Goal: Communication & Community: Answer question/provide support

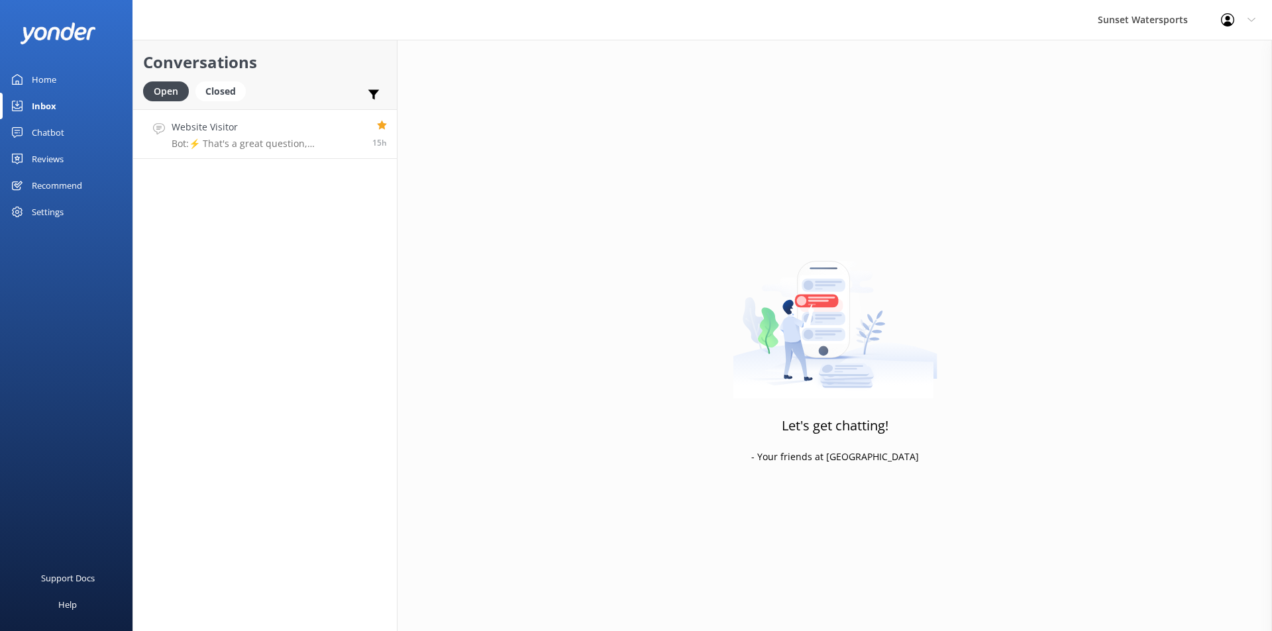
click at [287, 149] on p "Bot: ⚡ That's a great question, unfortunately I do not know the answer. I'm goi…" at bounding box center [267, 144] width 191 height 12
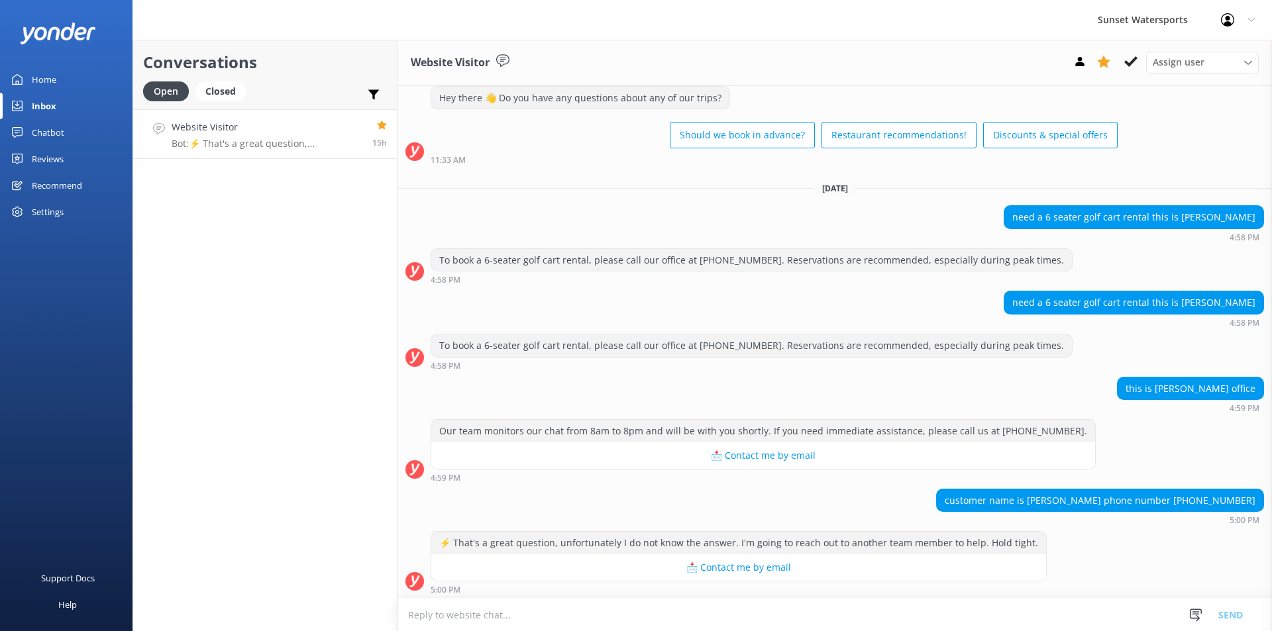
scroll to position [2678, 0]
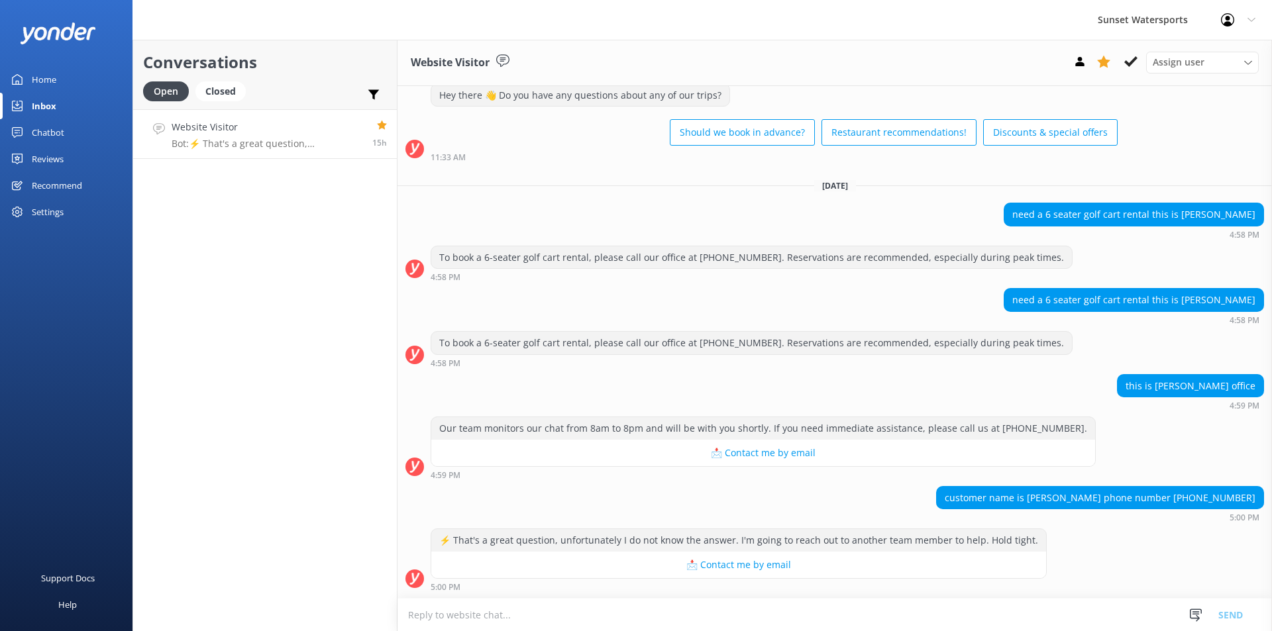
click at [260, 138] on p "Bot: ⚡ That's a great question, unfortunately I do not know the answer. I'm goi…" at bounding box center [267, 144] width 191 height 12
click at [222, 95] on div "Closed" at bounding box center [220, 91] width 50 height 20
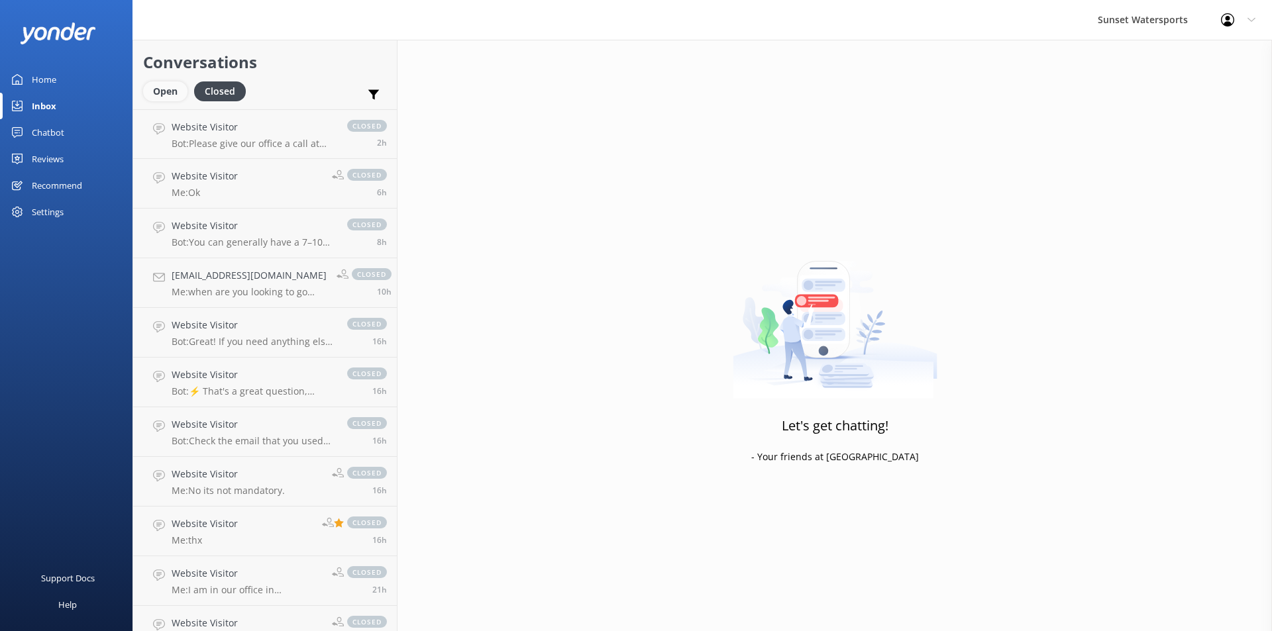
click at [159, 92] on div "Open" at bounding box center [165, 91] width 44 height 20
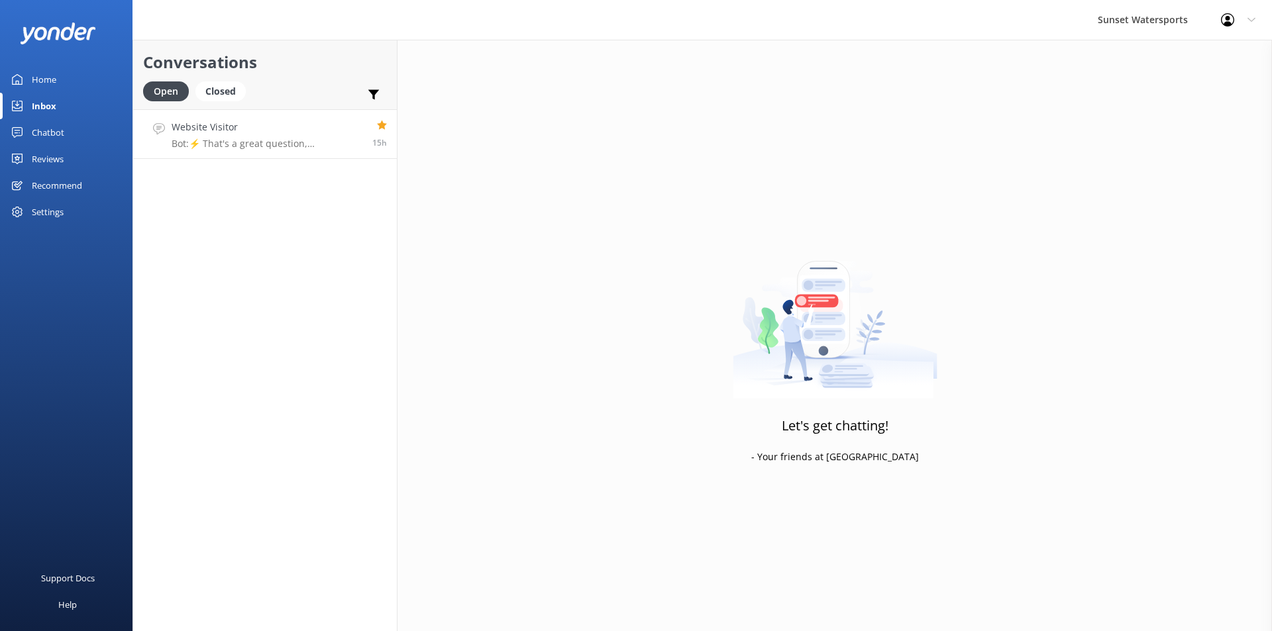
click at [219, 132] on h4 "Website Visitor" at bounding box center [267, 127] width 191 height 15
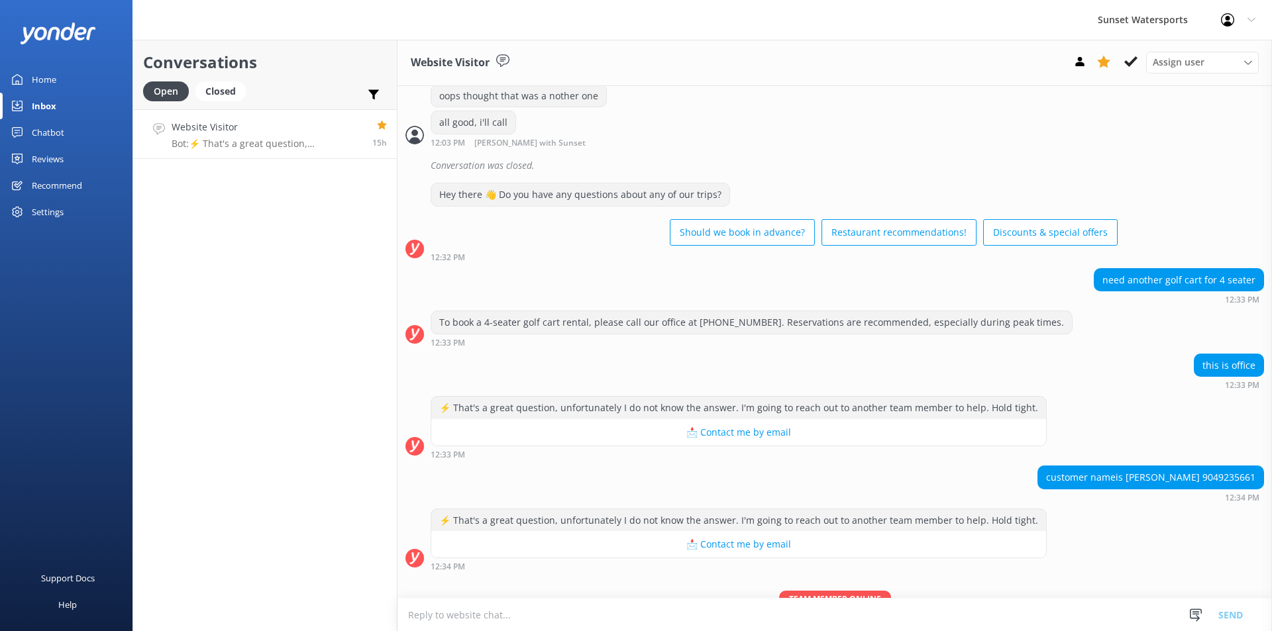
scroll to position [2678, 0]
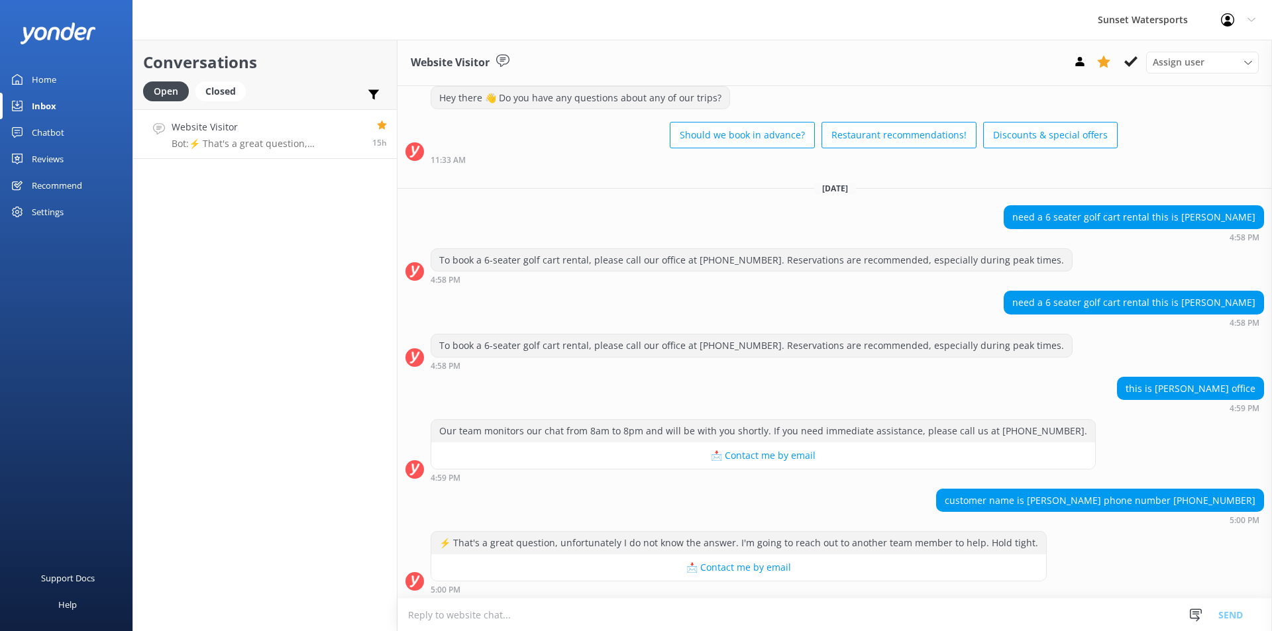
scroll to position [2678, 0]
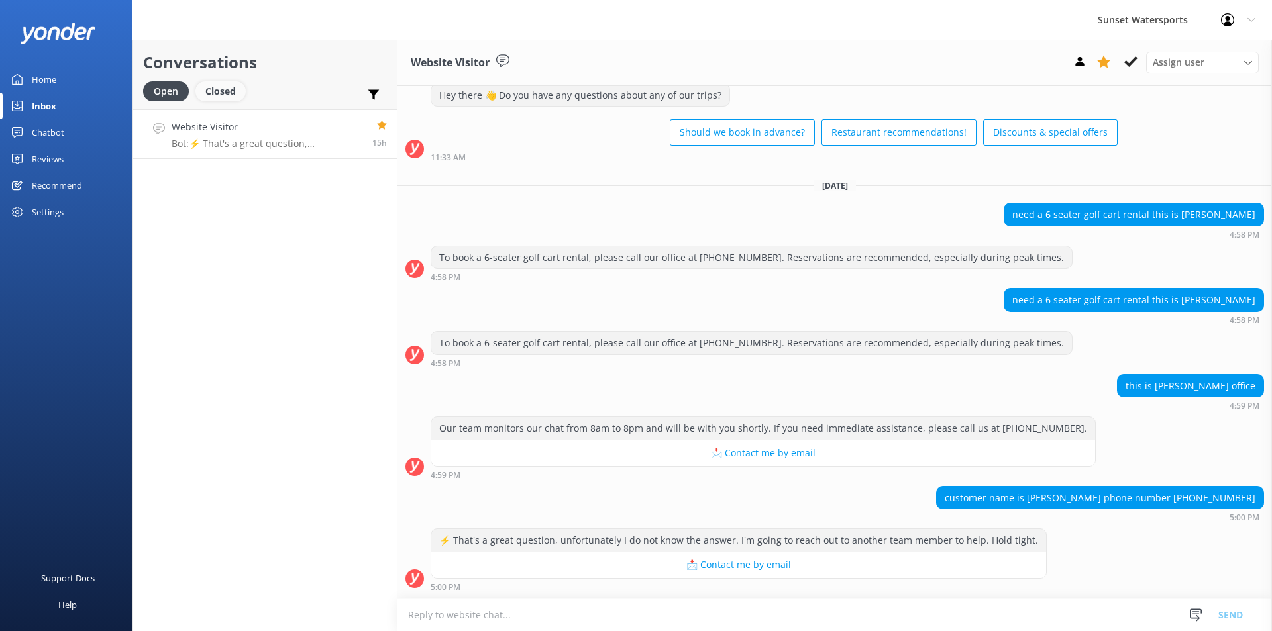
click at [235, 90] on div "Closed" at bounding box center [220, 91] width 50 height 20
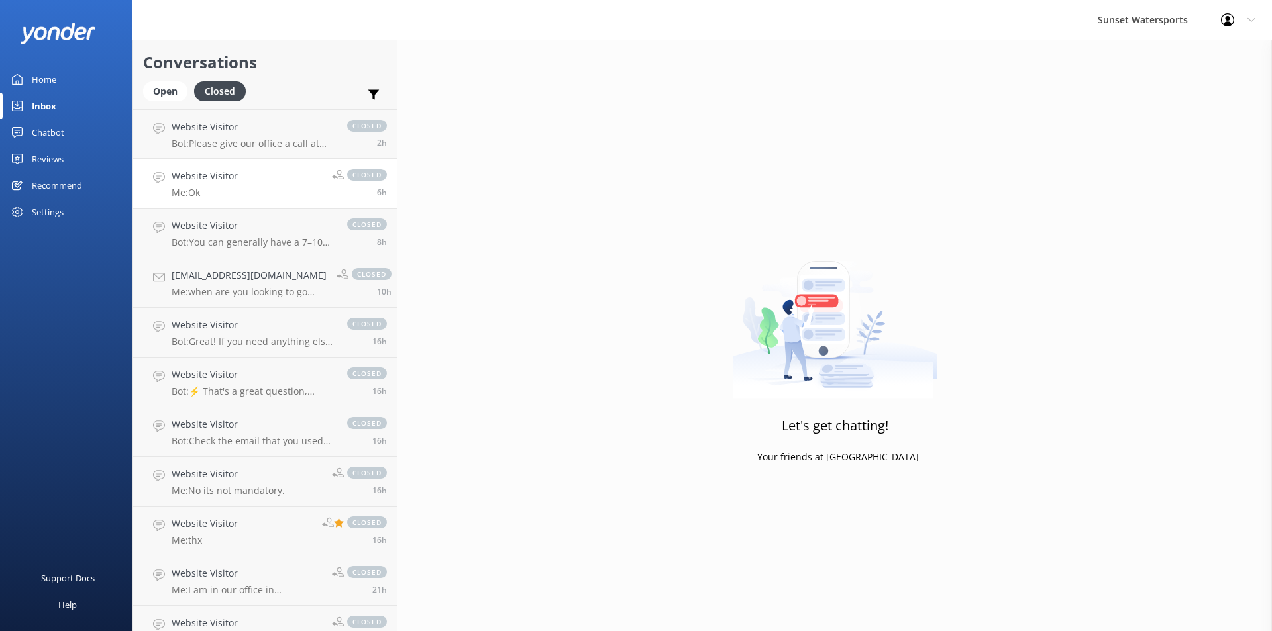
click at [250, 186] on link "Website Visitor Me: Ok closed 6h" at bounding box center [265, 184] width 264 height 50
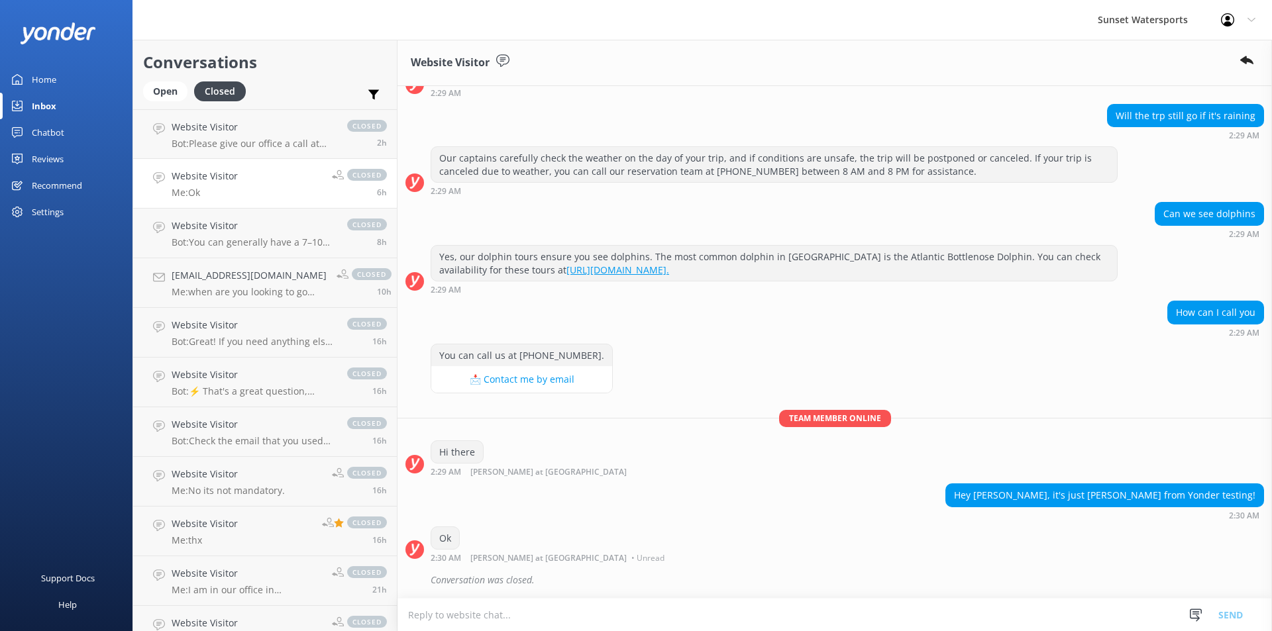
scroll to position [916, 0]
click at [244, 240] on p "Bot: You can generally have a 7–10 mile range from the marina, depending on you…" at bounding box center [253, 242] width 162 height 12
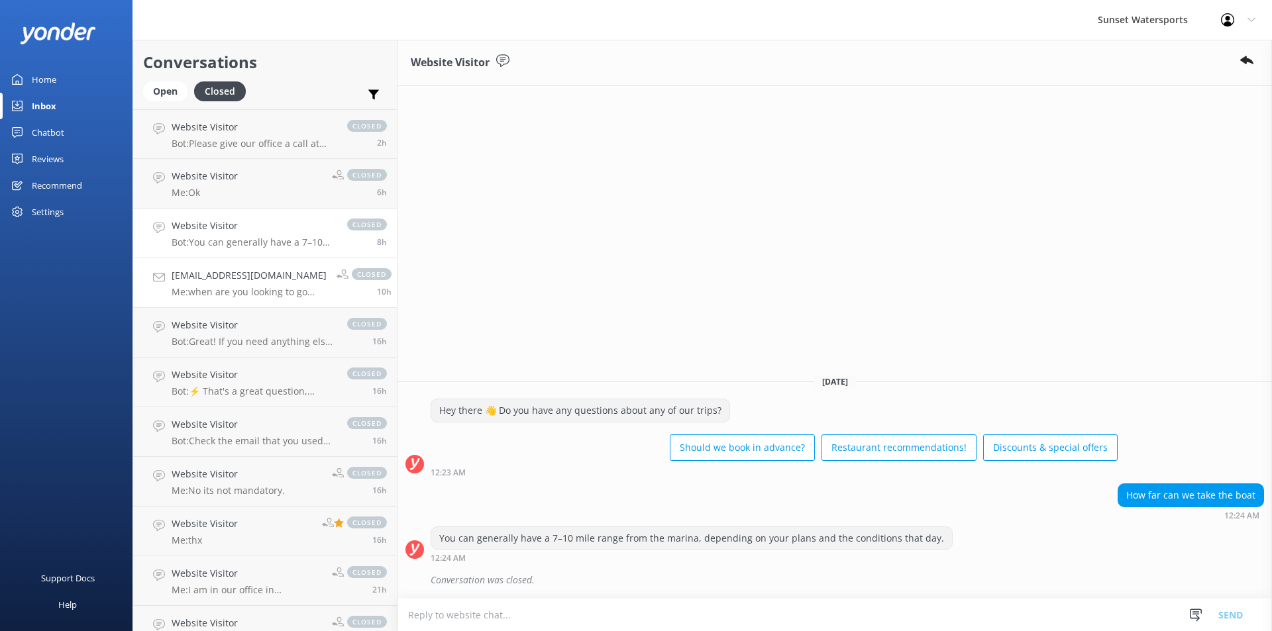
click at [235, 291] on p "Me: when are you looking to go parasailing? I will send you our direct booking …" at bounding box center [249, 292] width 155 height 12
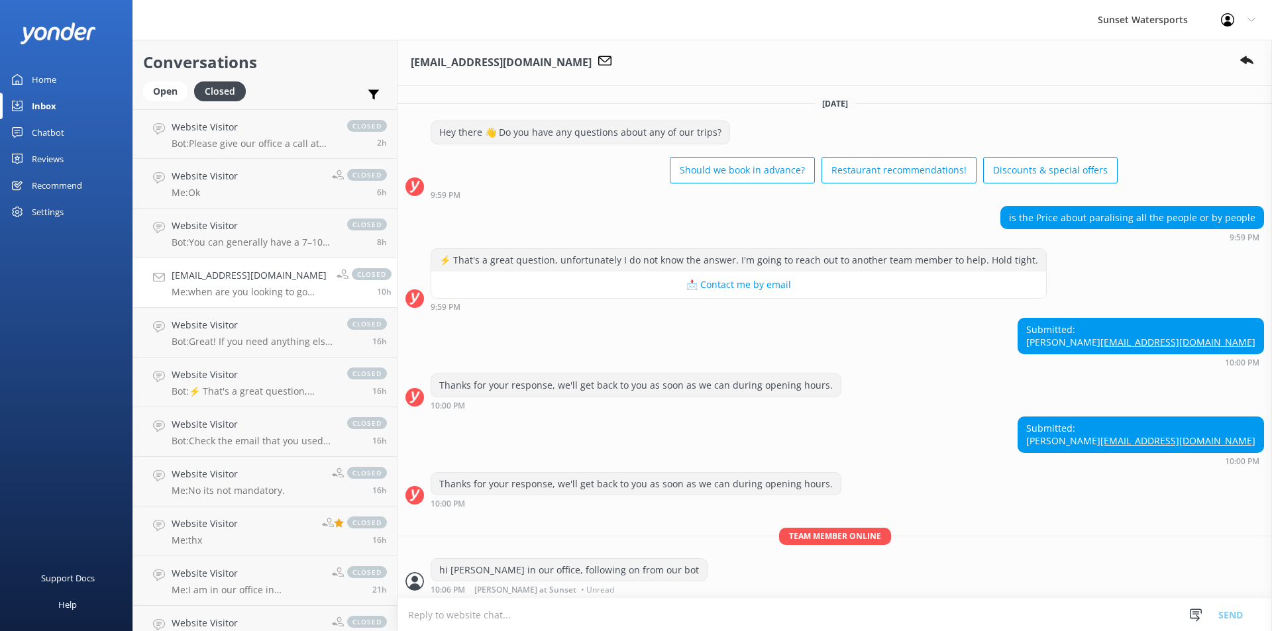
scroll to position [177, 0]
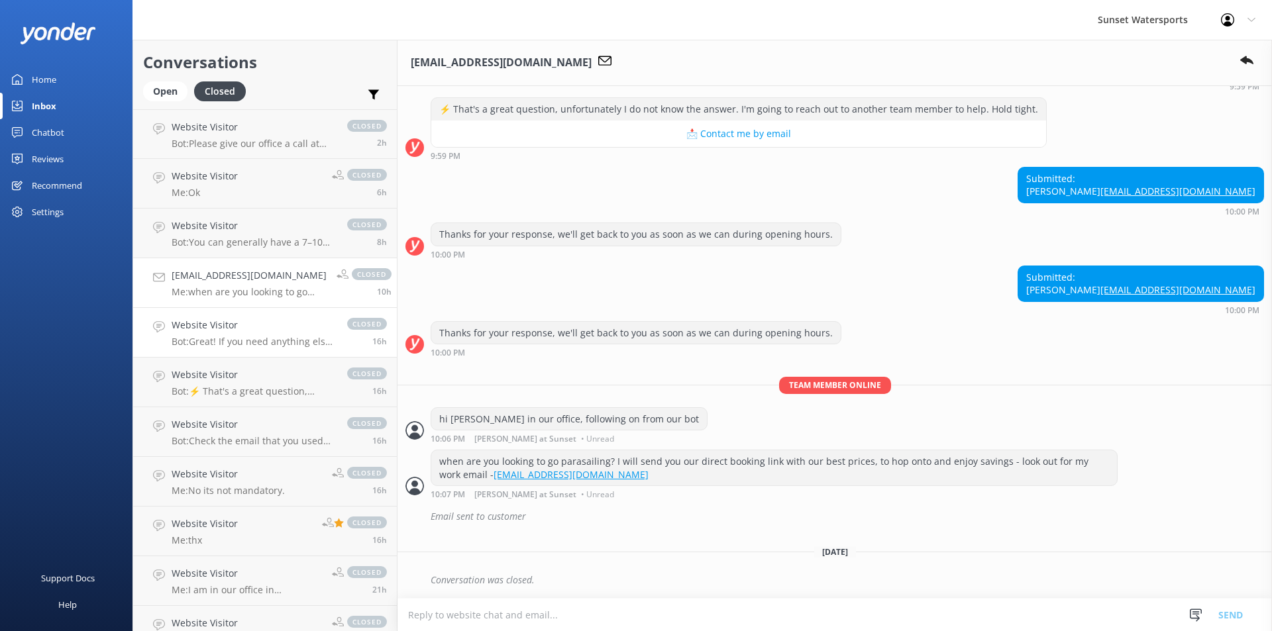
click at [226, 335] on div "Website Visitor Bot: Great! If you need anything else, just let me know." at bounding box center [253, 332] width 162 height 29
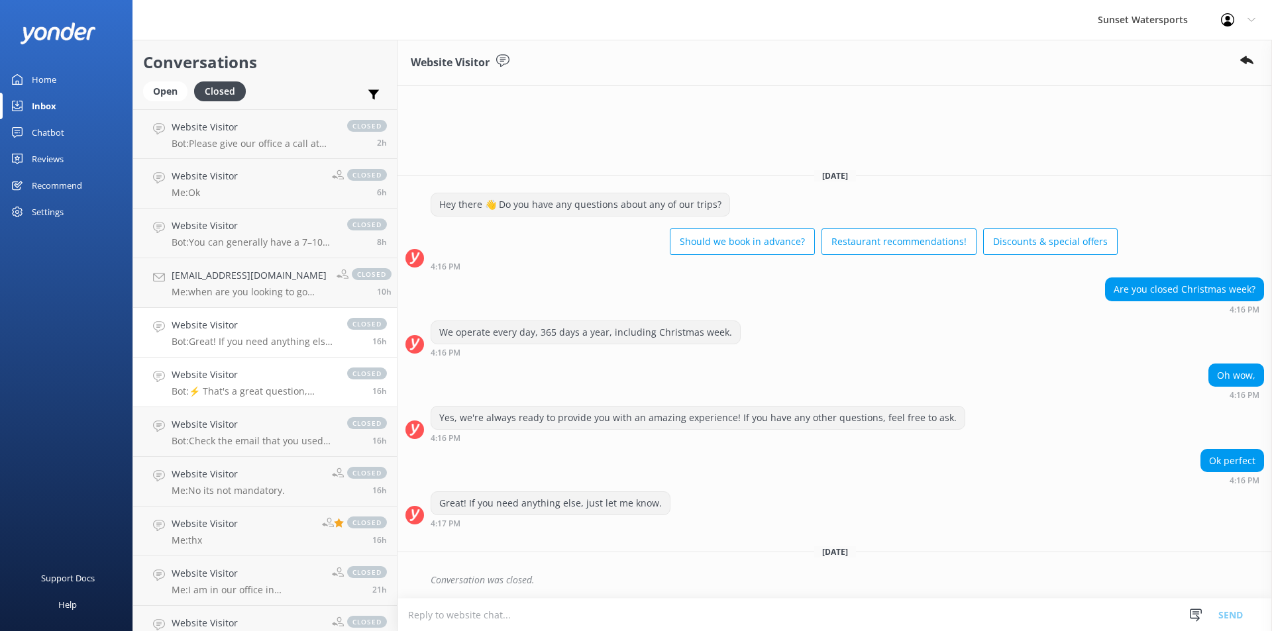
click at [217, 382] on h4 "Website Visitor" at bounding box center [253, 375] width 162 height 15
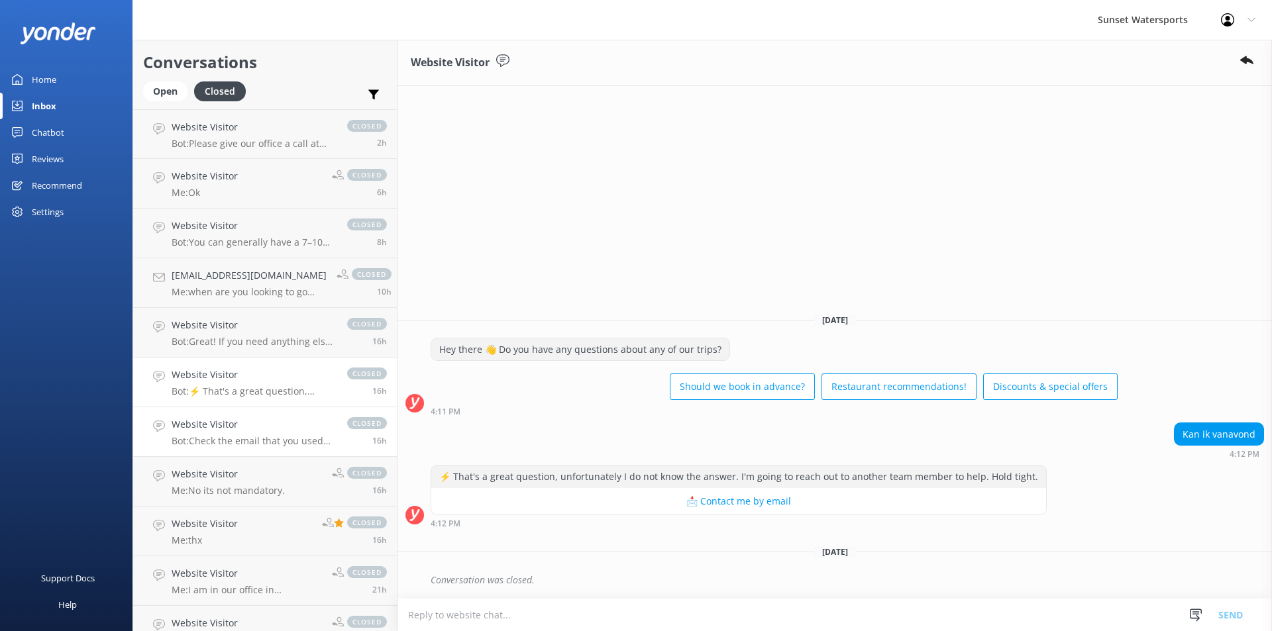
click at [219, 440] on p "Bot: Check the email that you used when you made your reservation. If you canno…" at bounding box center [253, 441] width 162 height 12
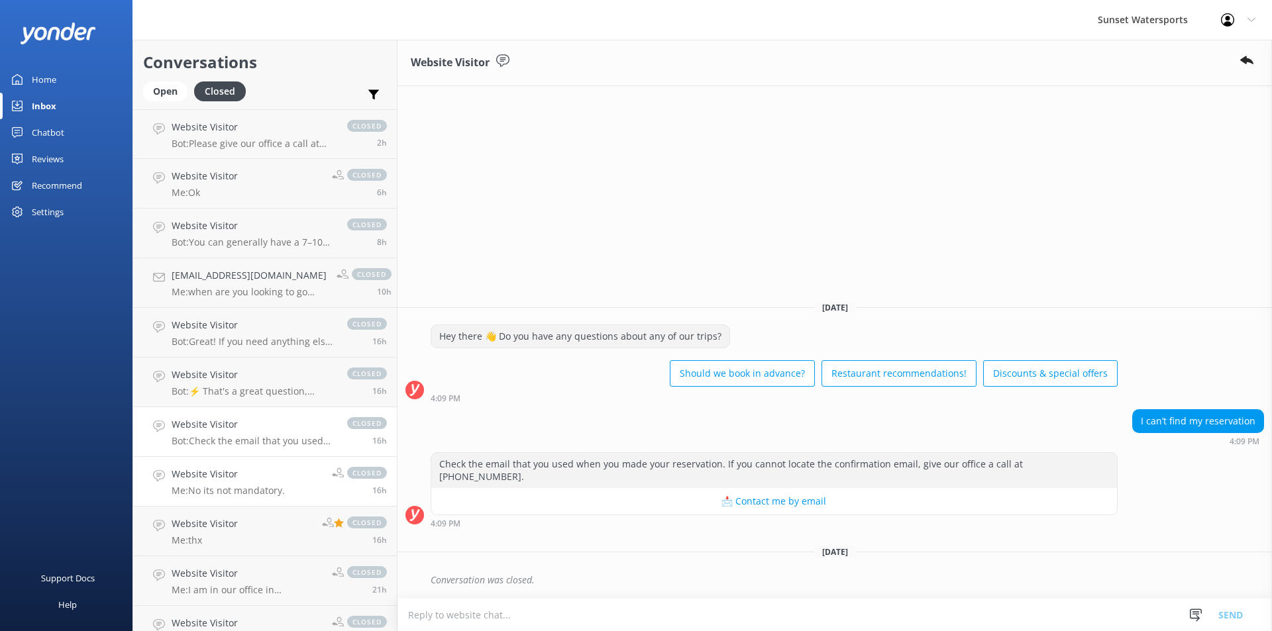
click at [218, 482] on div "Website Visitor Me: No its not mandatory." at bounding box center [228, 481] width 113 height 29
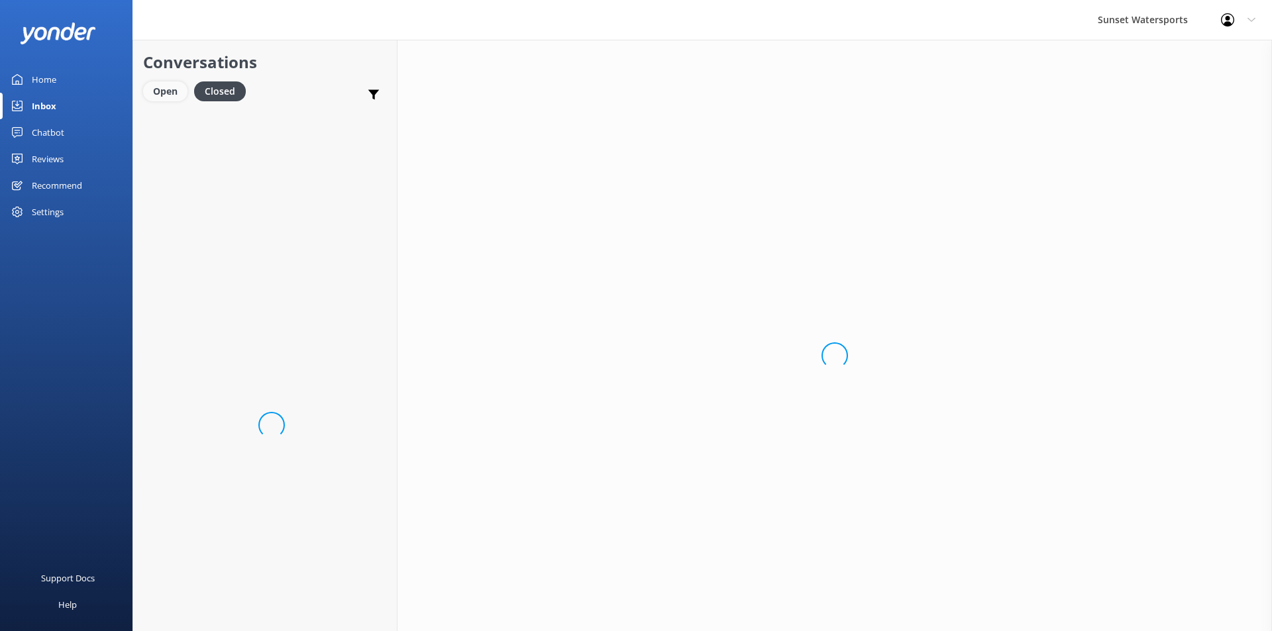
click at [160, 92] on div "Open" at bounding box center [165, 91] width 44 height 20
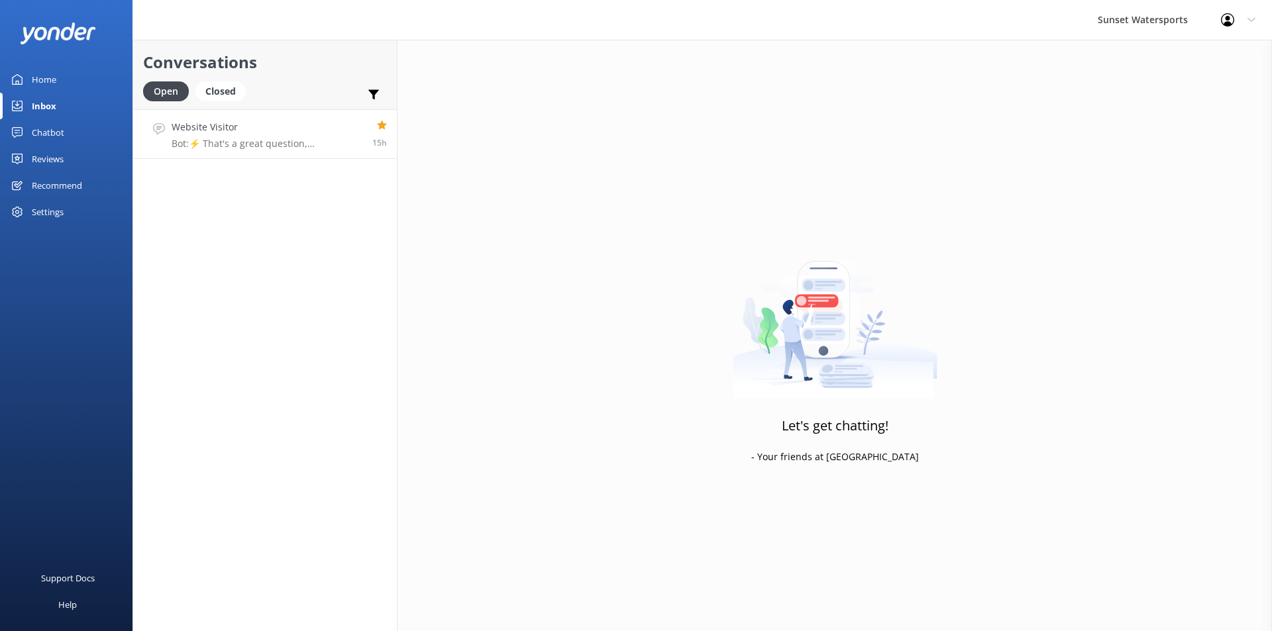
click at [328, 144] on p "Bot: ⚡ That's a great question, unfortunately I do not know the answer. I'm goi…" at bounding box center [267, 144] width 191 height 12
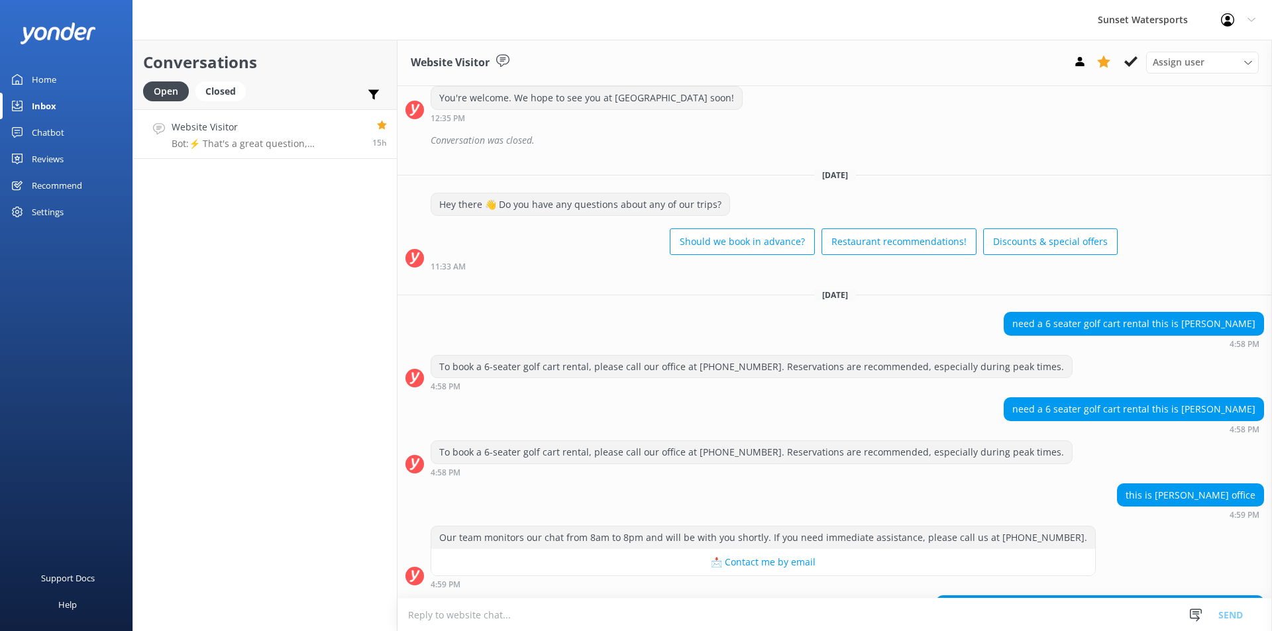
scroll to position [2678, 0]
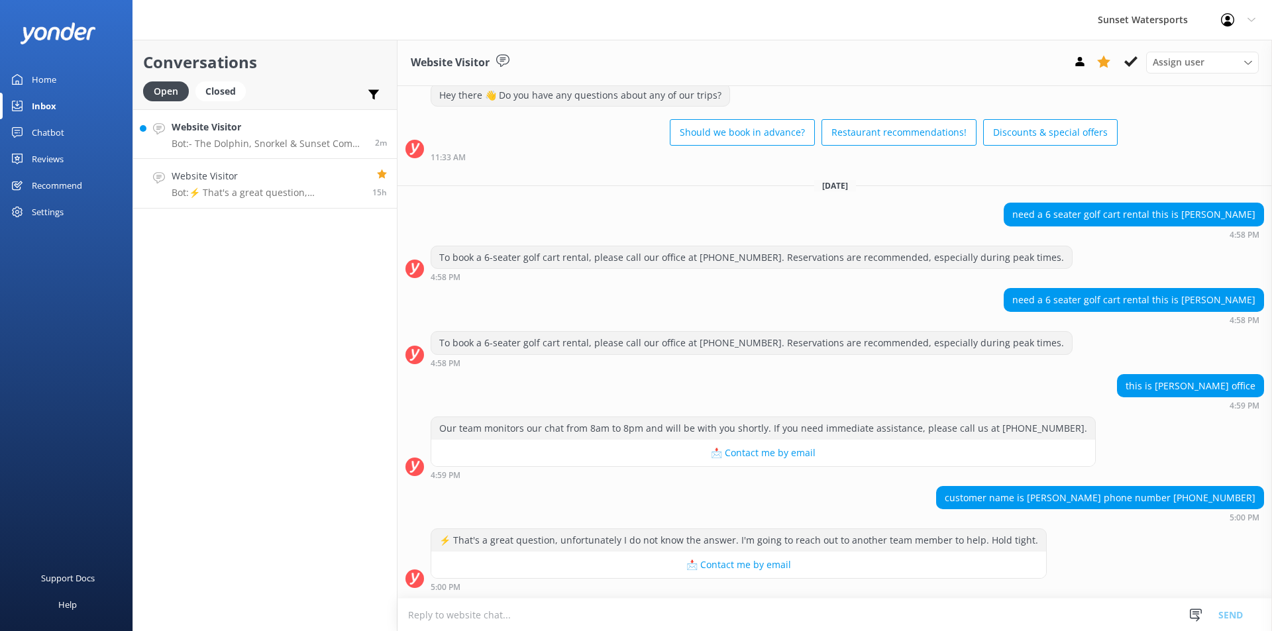
click at [300, 146] on p "Bot: - The Dolphin, Snorkel & Sunset Combo includes dolphin watching, reef snor…" at bounding box center [268, 144] width 193 height 12
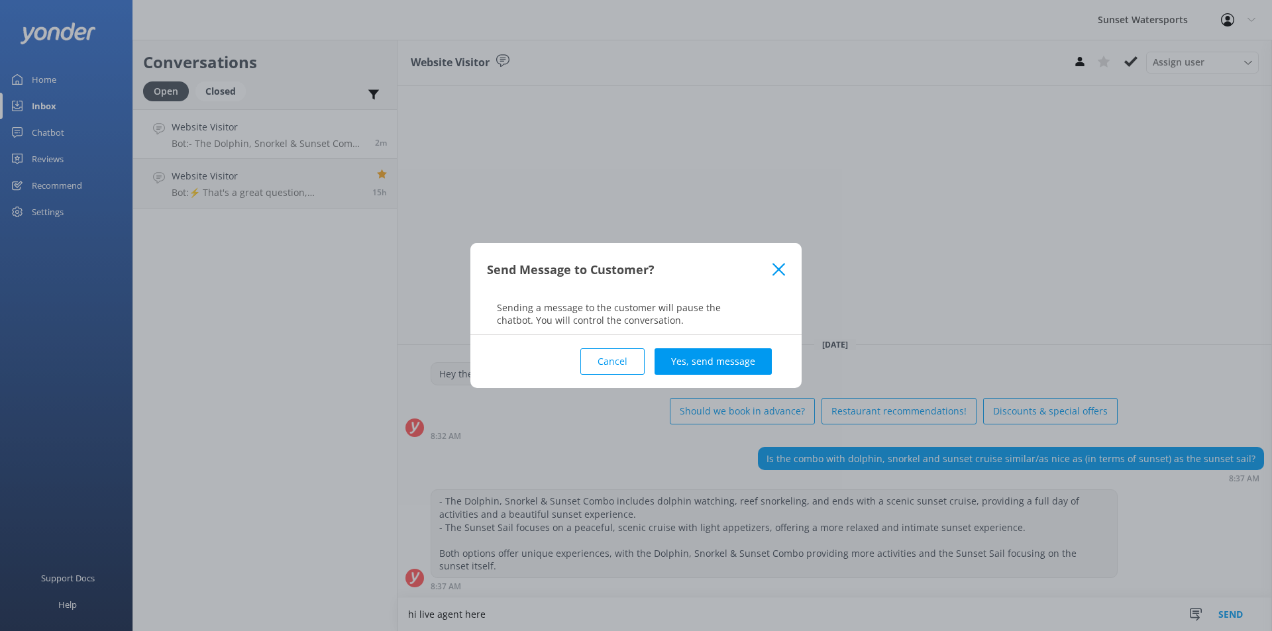
type textarea "hi live agent here"
click at [778, 373] on div "Cancel Yes, send message" at bounding box center [636, 361] width 298 height 53
click at [731, 356] on button "Yes, send message" at bounding box center [713, 361] width 117 height 26
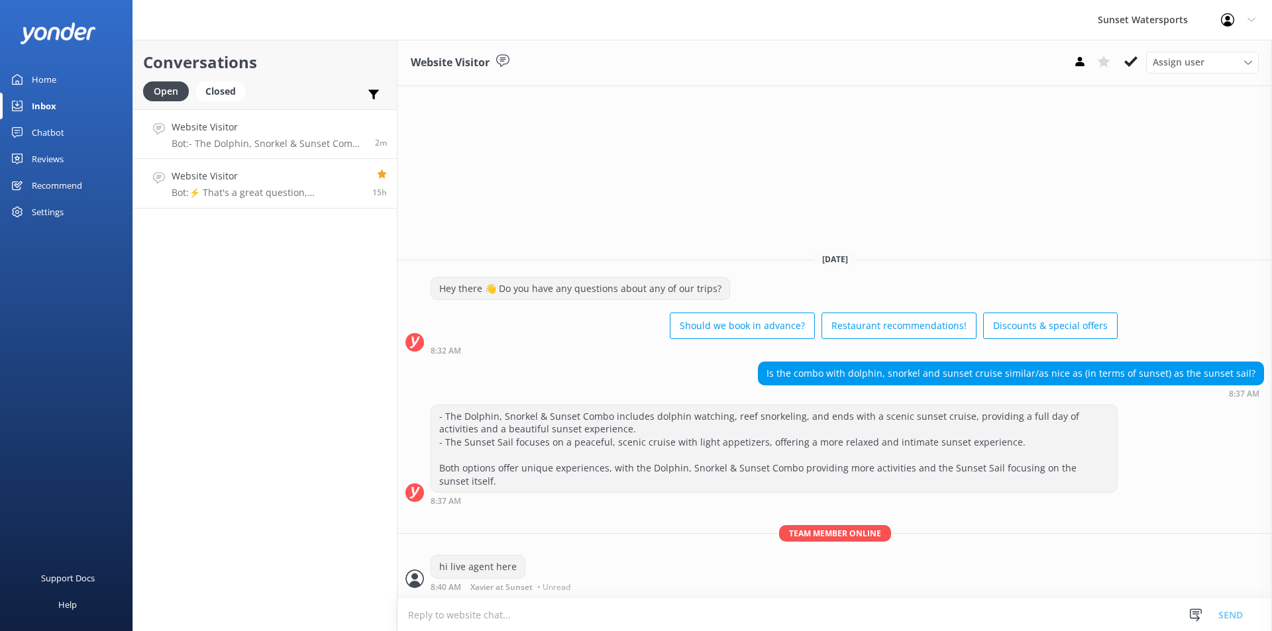
click at [309, 185] on div "Website Visitor Bot: ⚡ That's a great question, unfortunately I do not know the…" at bounding box center [267, 183] width 191 height 29
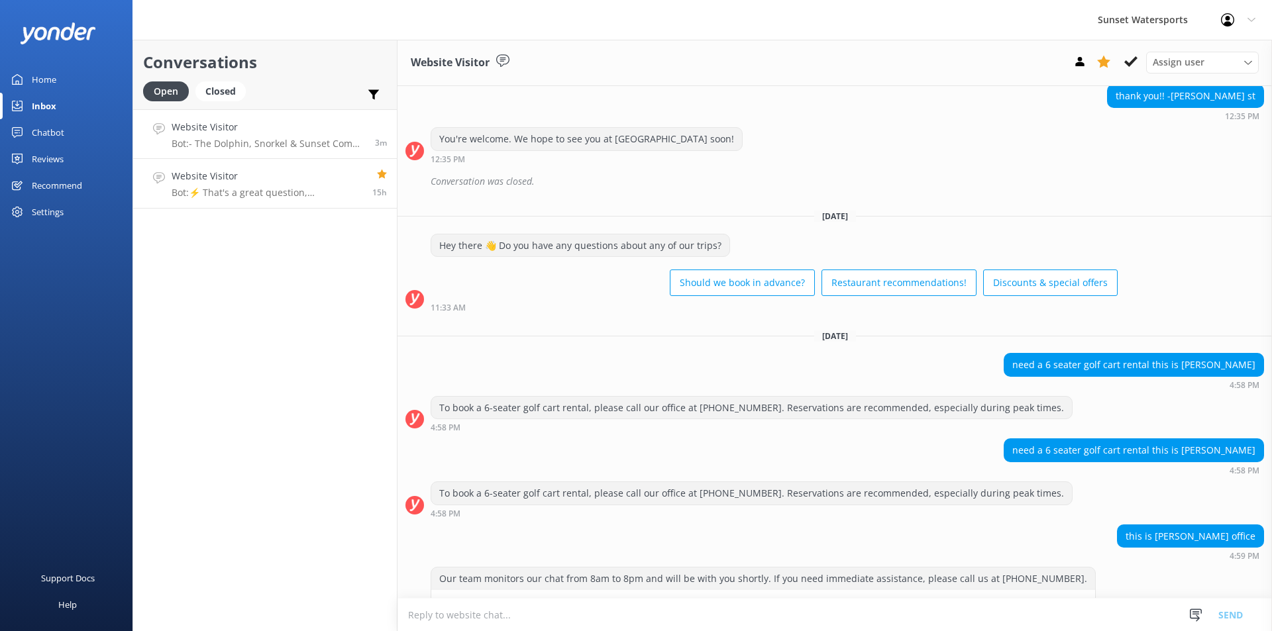
scroll to position [2678, 0]
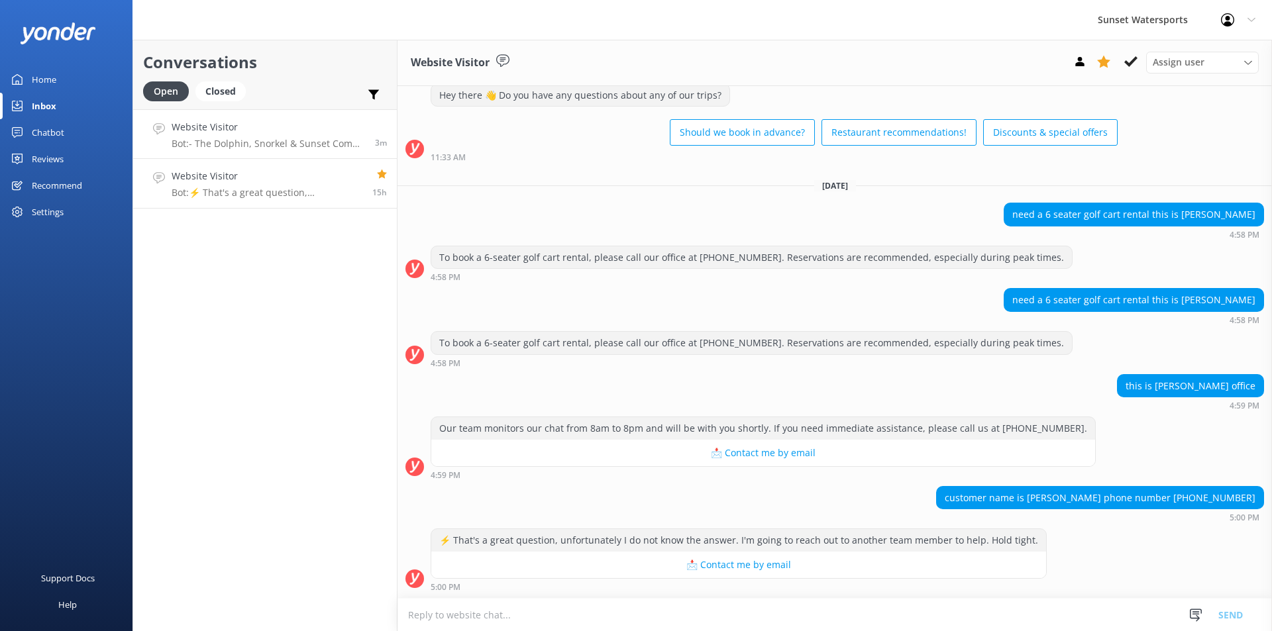
click at [301, 135] on div "Website Visitor Bot: - The Dolphin, Snorkel & Sunset Combo includes dolphin wat…" at bounding box center [268, 134] width 193 height 28
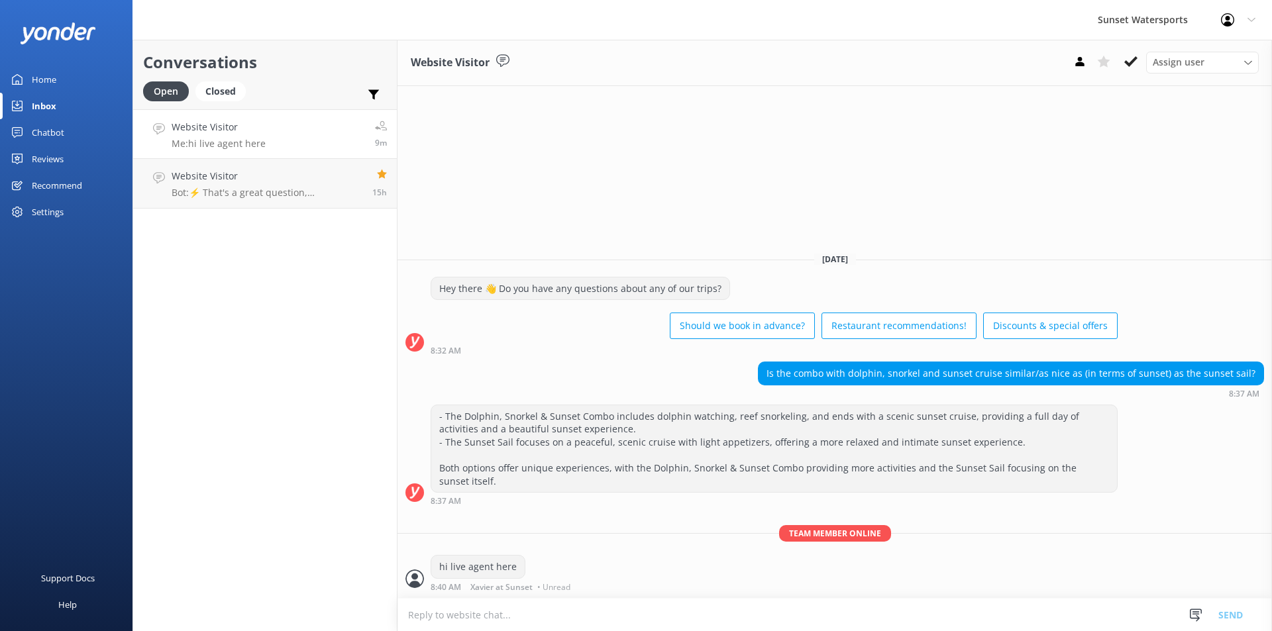
click at [254, 142] on p "Me: hi live agent here" at bounding box center [219, 144] width 94 height 12
click at [251, 185] on div "Website Visitor Bot: ⚡ That's a great question, unfortunately I do not know the…" at bounding box center [267, 183] width 191 height 29
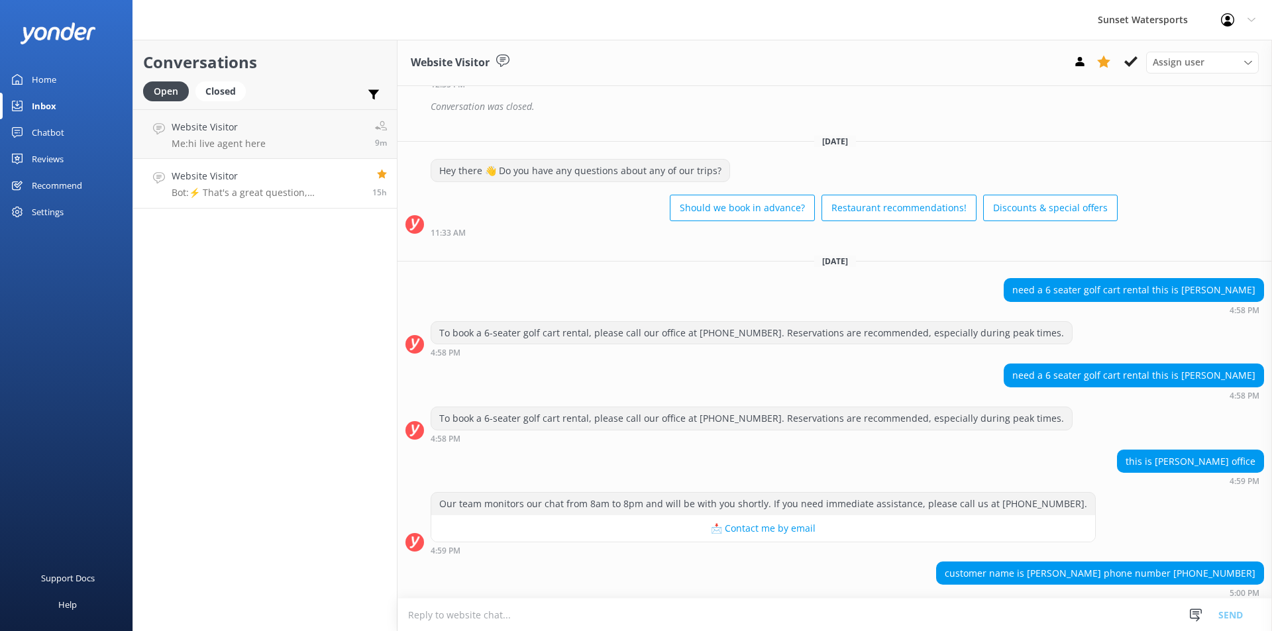
scroll to position [2678, 0]
